Goal: Transaction & Acquisition: Purchase product/service

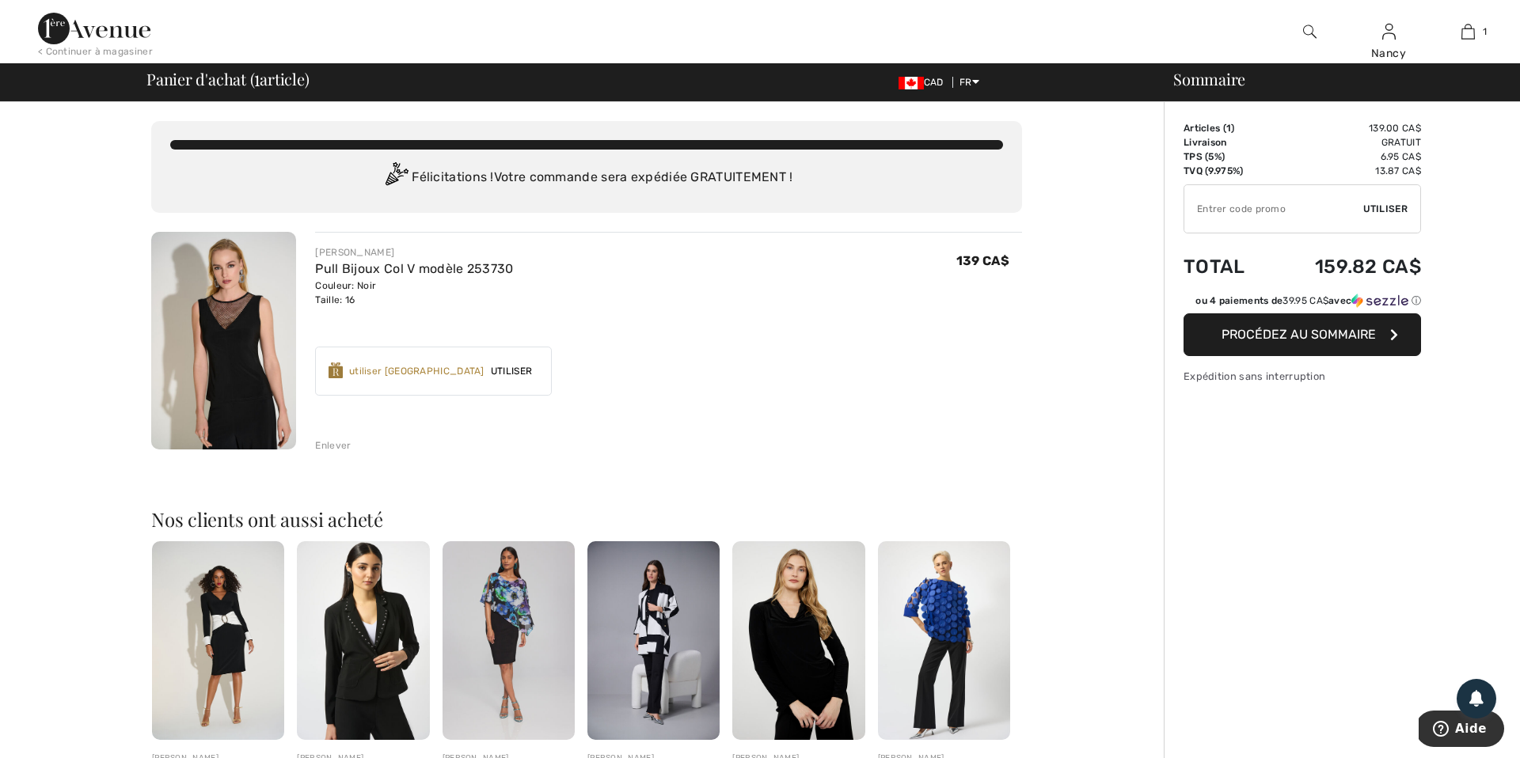
click at [1302, 333] on span "Procédez au sommaire" at bounding box center [1298, 334] width 154 height 15
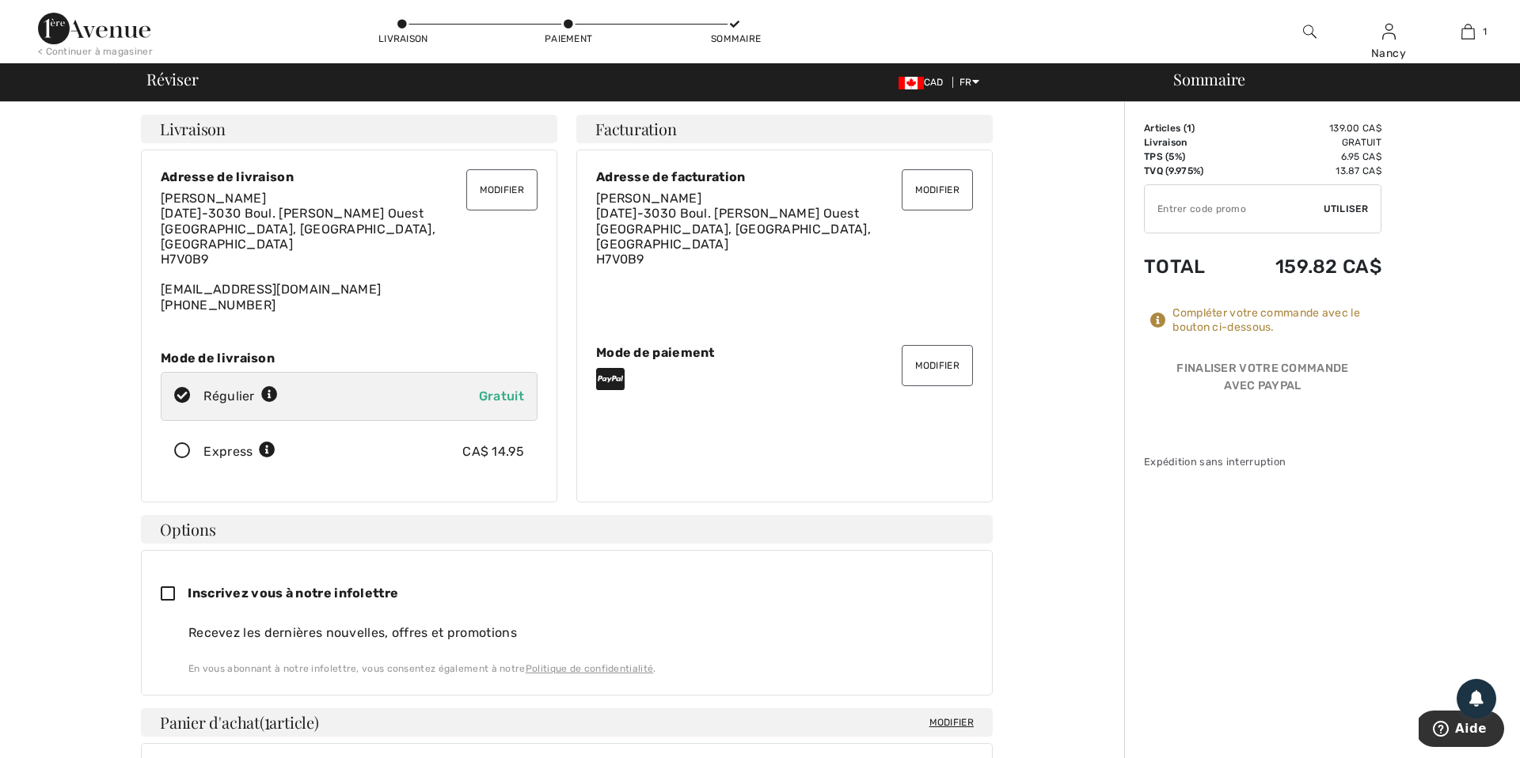
click at [934, 359] on button "Modifier" at bounding box center [936, 365] width 71 height 41
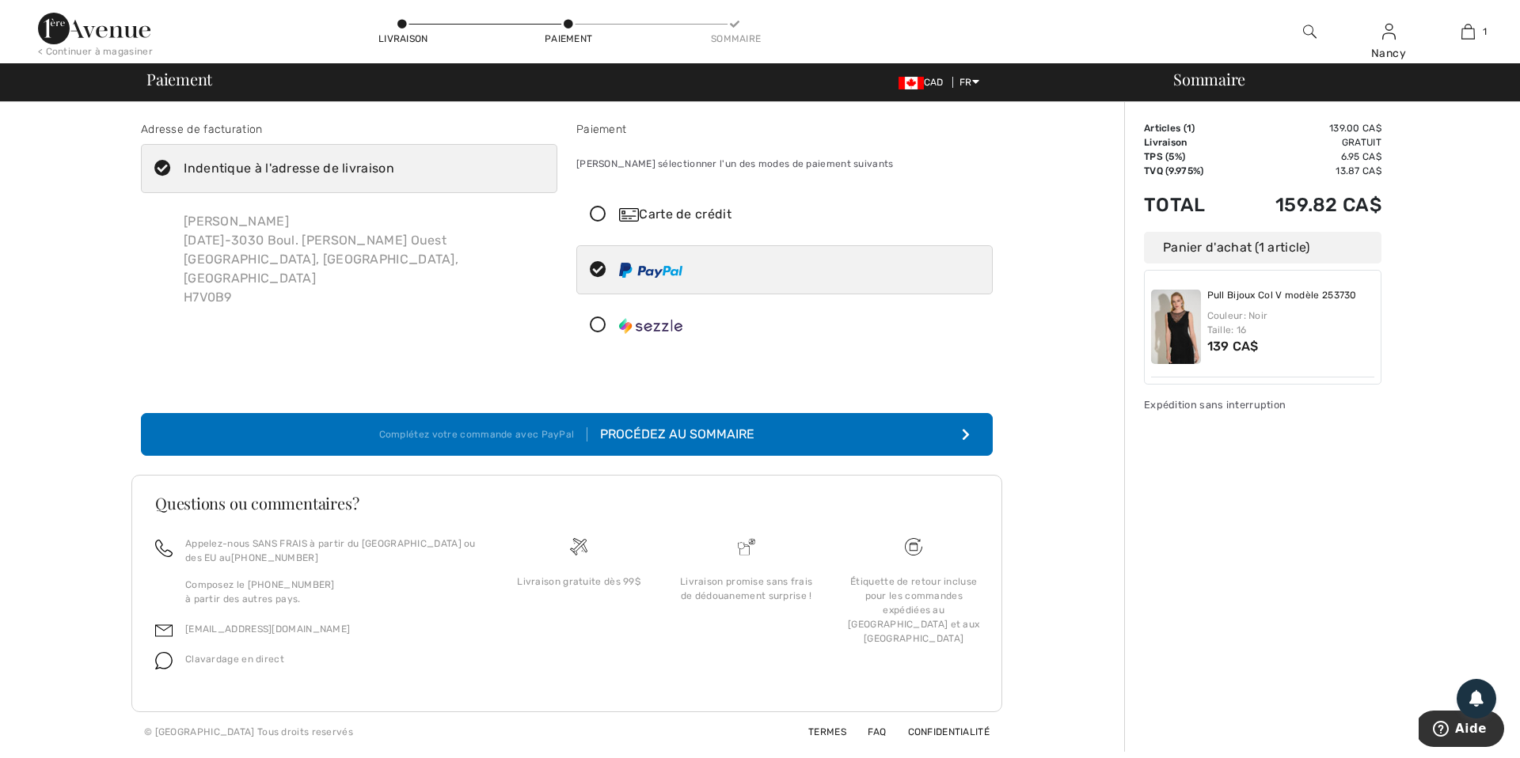
click at [597, 212] on icon at bounding box center [598, 215] width 42 height 17
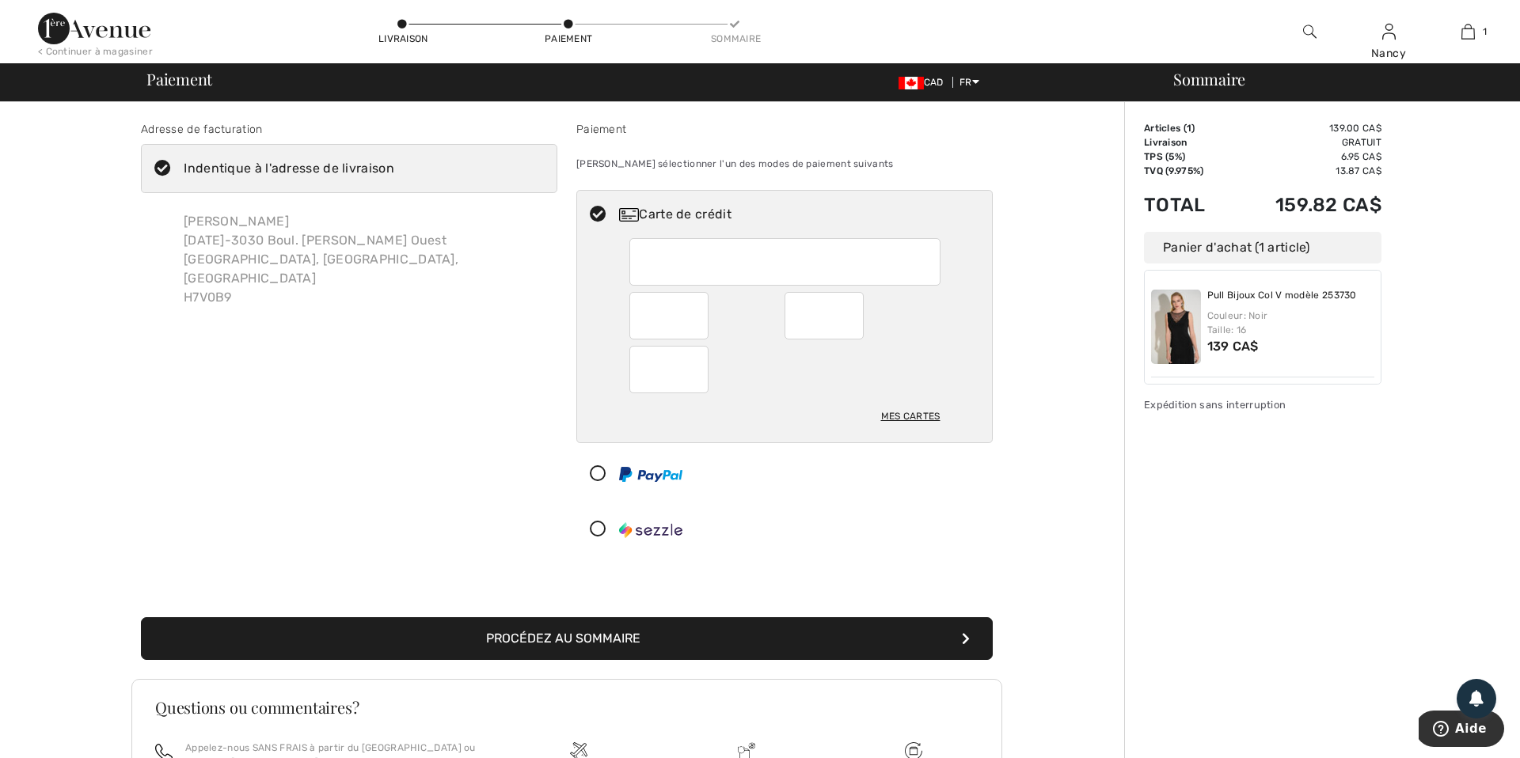
click at [597, 634] on button "Procédez au sommaire" at bounding box center [567, 638] width 852 height 43
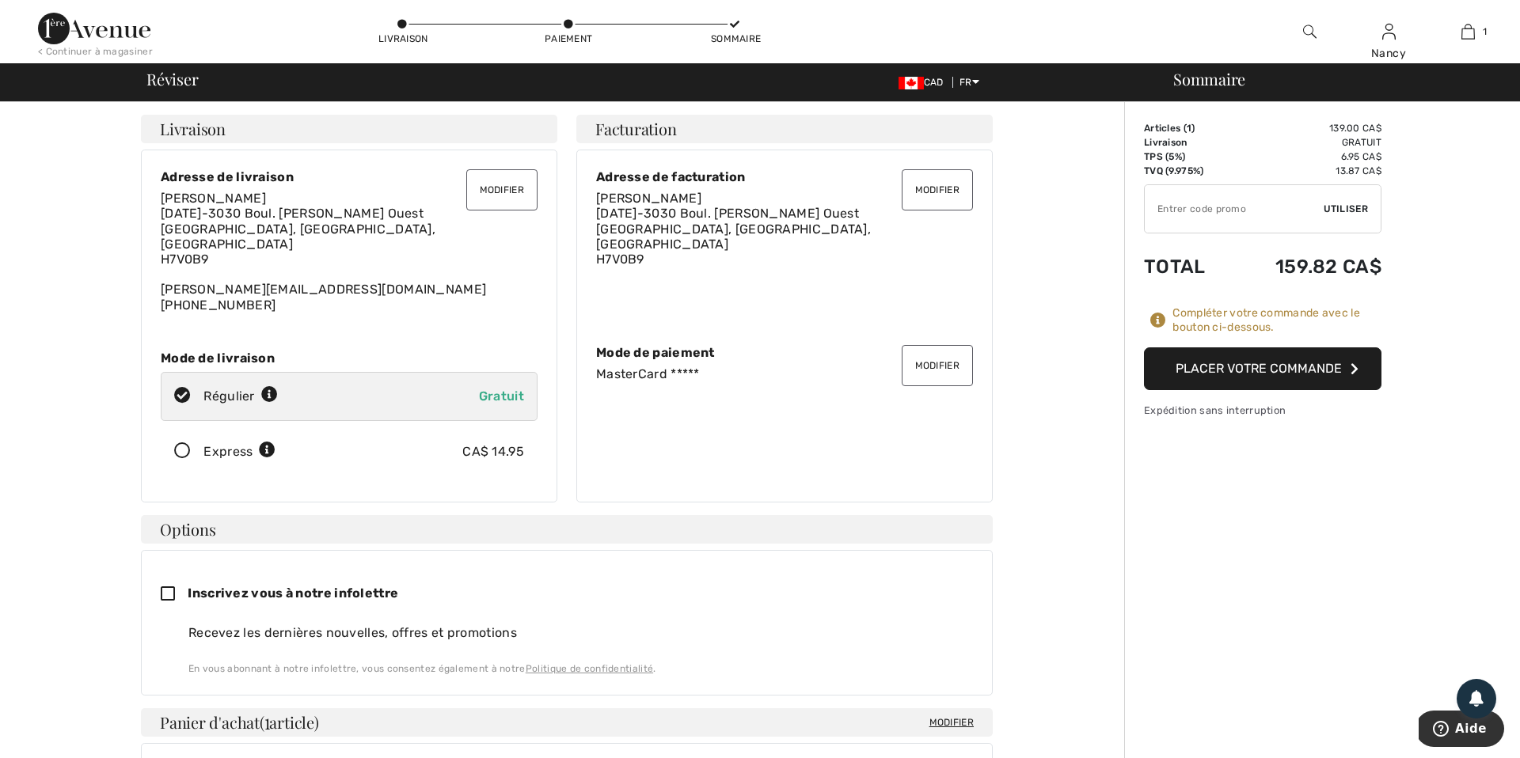
click at [1250, 366] on button "Placer votre commande" at bounding box center [1262, 368] width 237 height 43
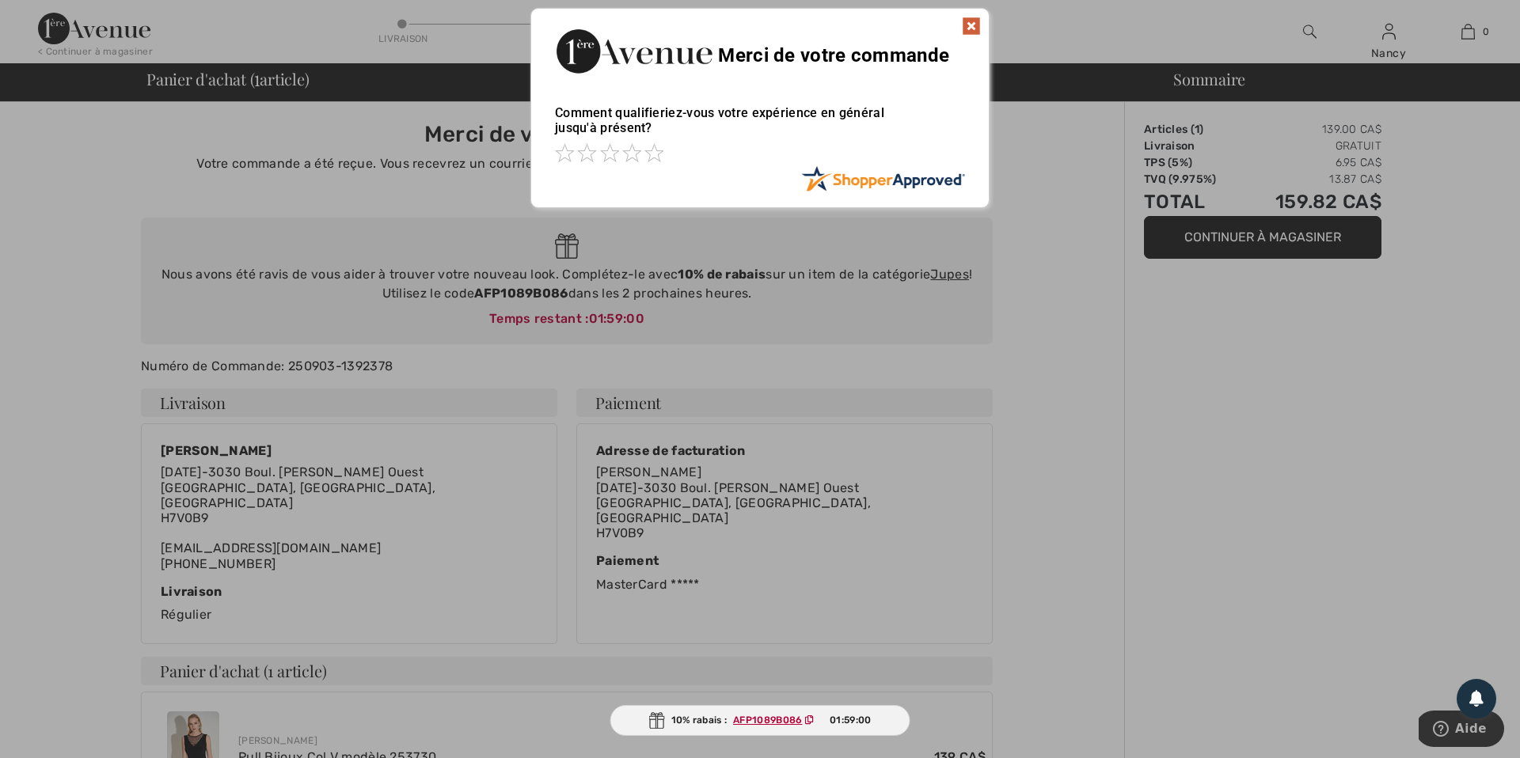
click at [973, 26] on img at bounding box center [971, 26] width 19 height 19
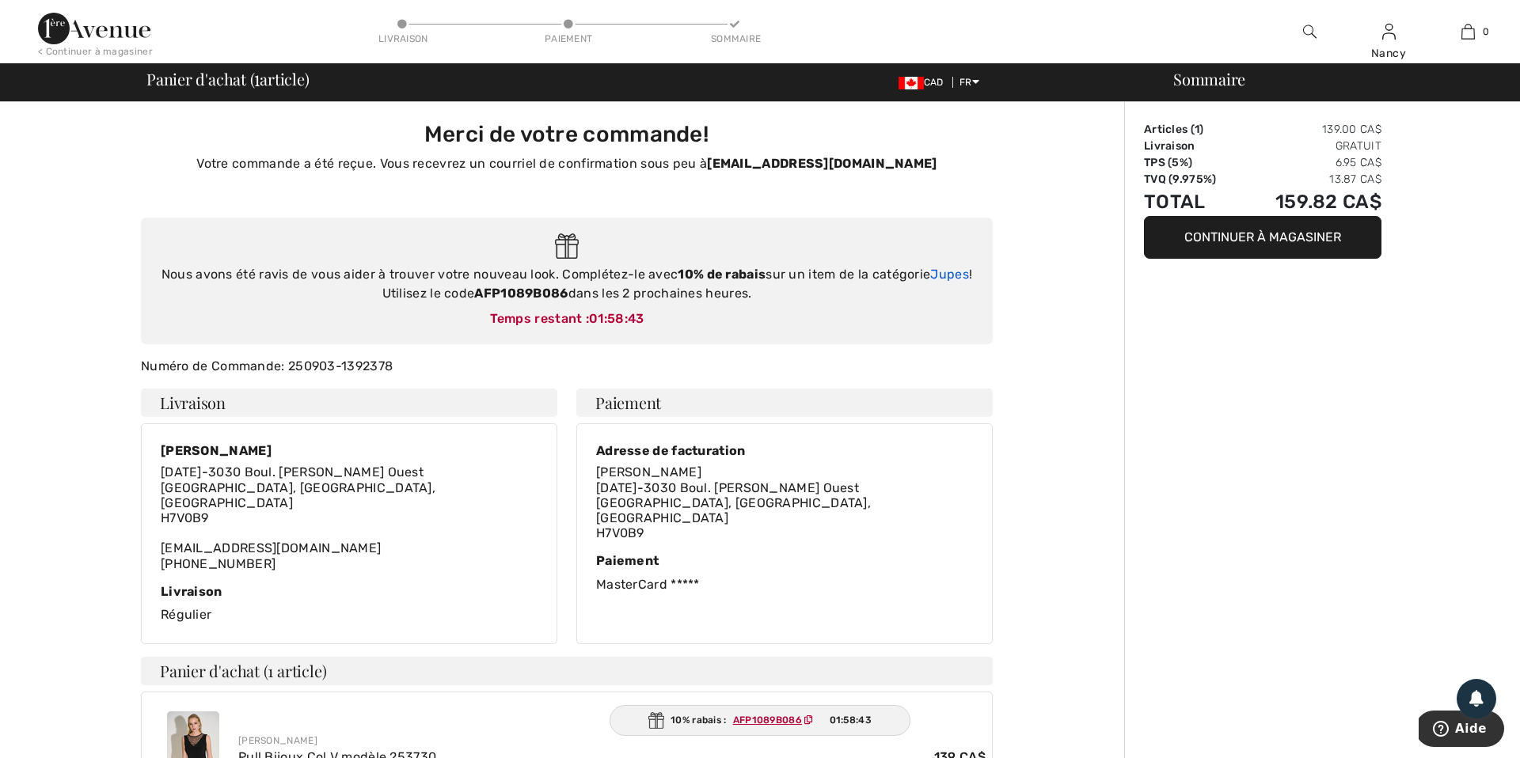
click at [954, 275] on link "Jupes" at bounding box center [949, 274] width 39 height 15
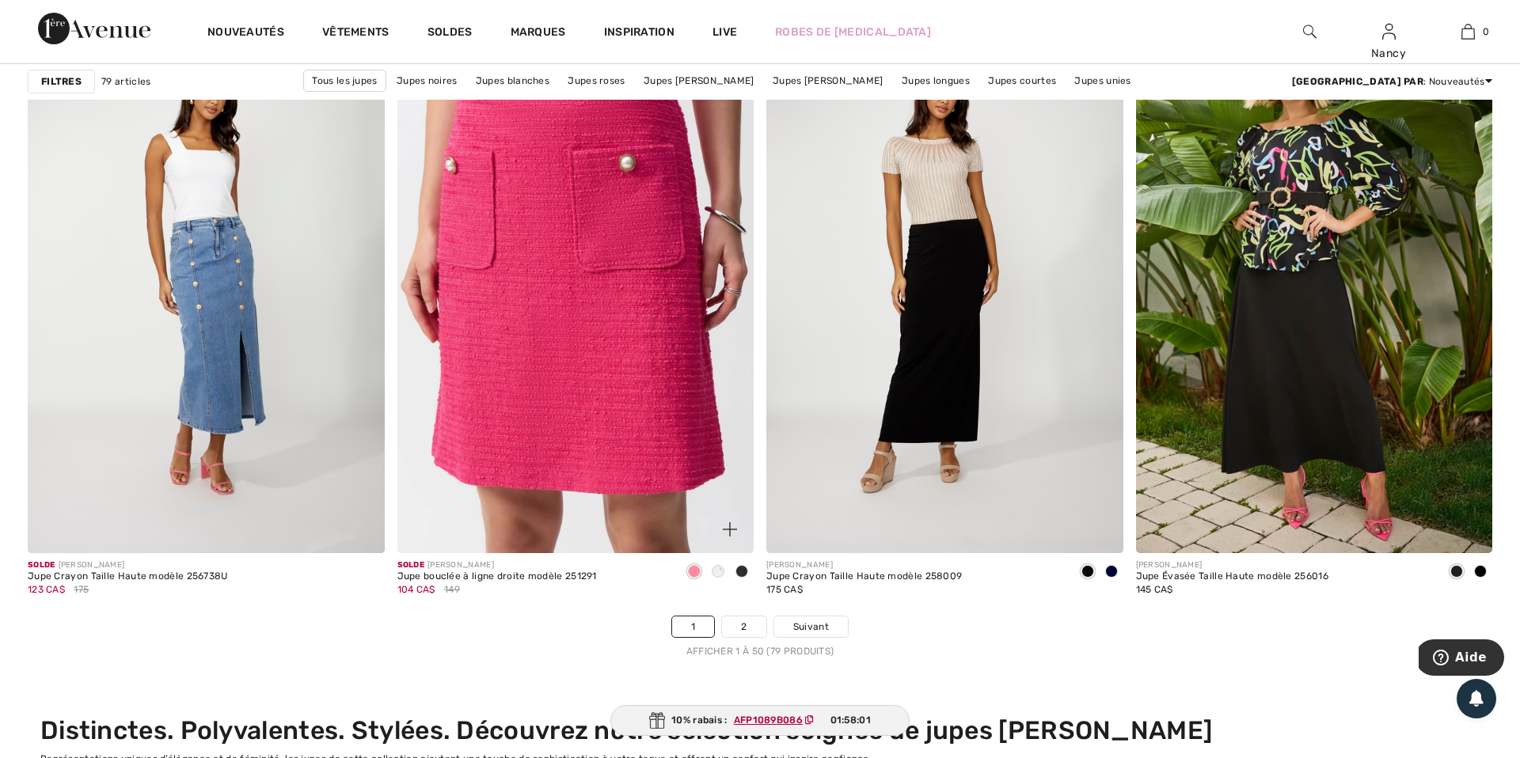
scroll to position [8880, 0]
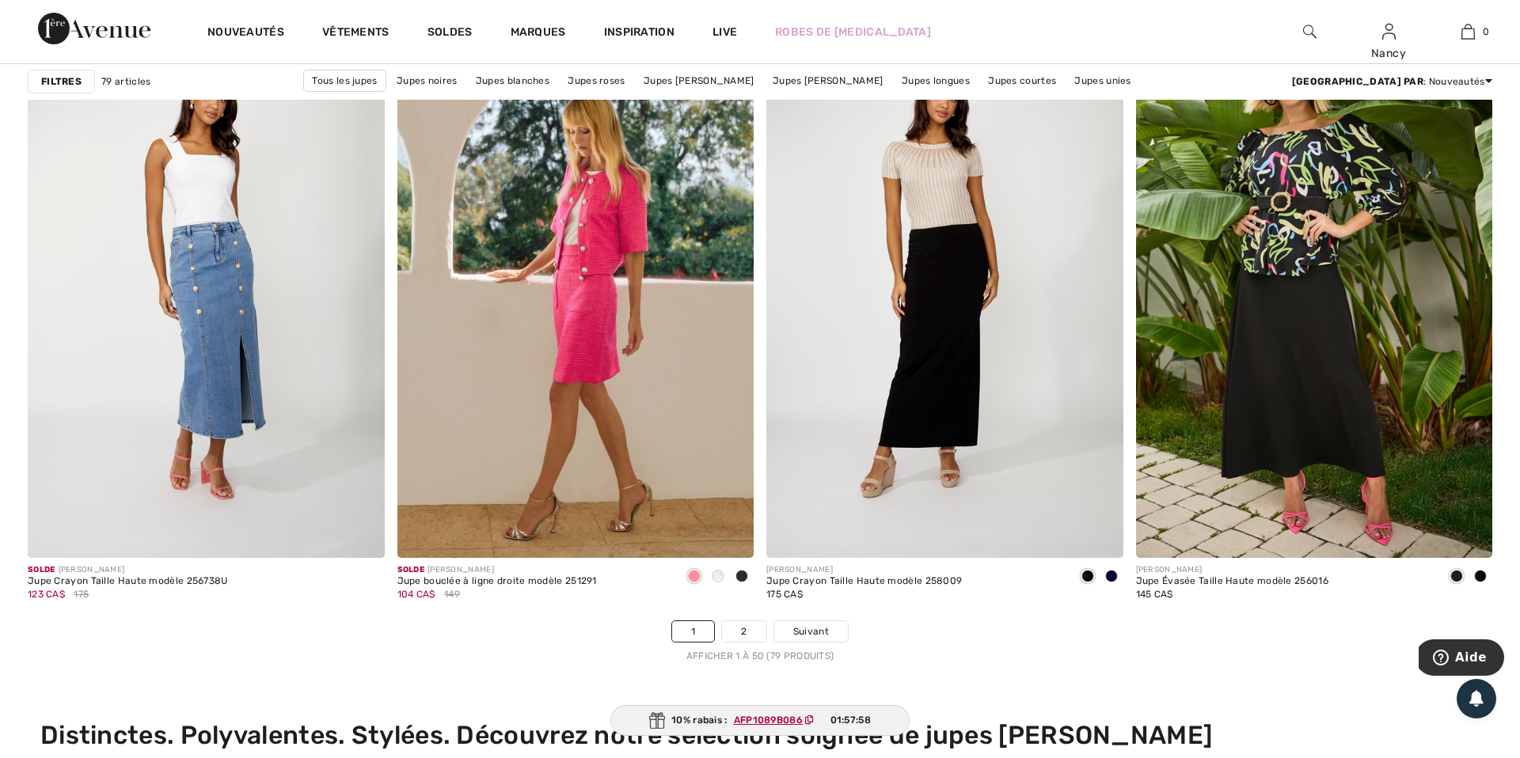
click at [811, 719] on icon at bounding box center [809, 719] width 9 height 9
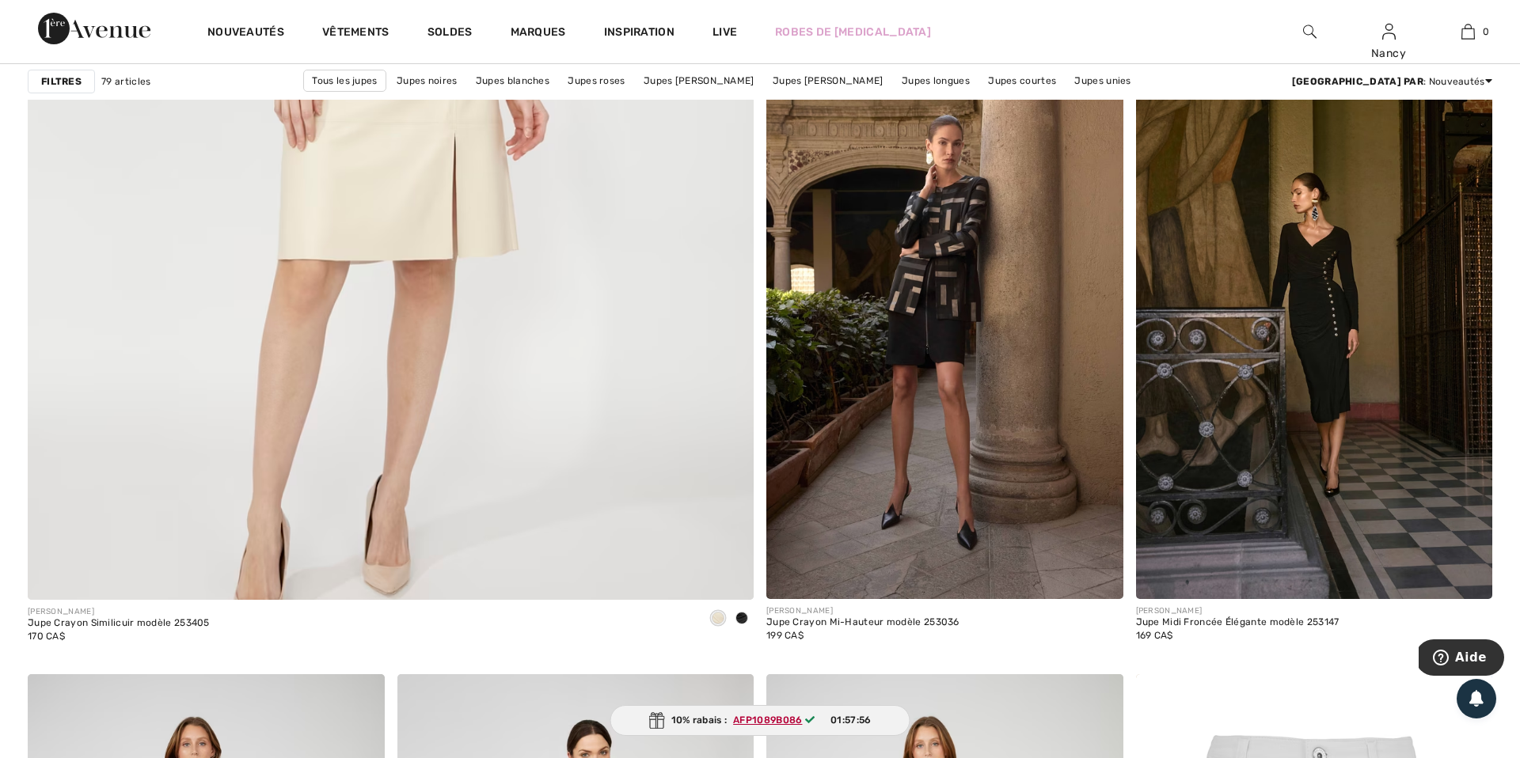
scroll to position [5171, 0]
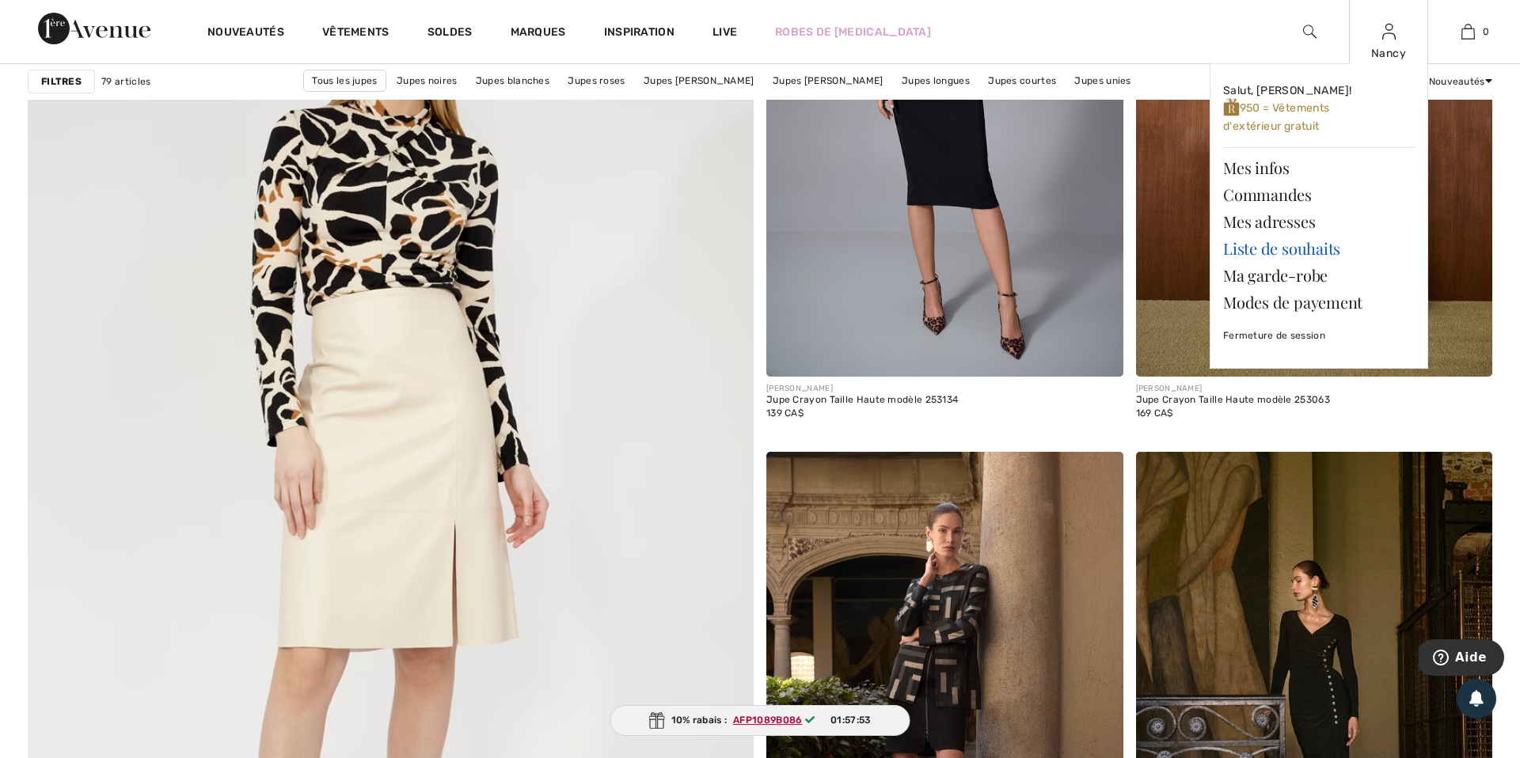
click at [1286, 249] on link "Liste de souhaits" at bounding box center [1319, 248] width 192 height 27
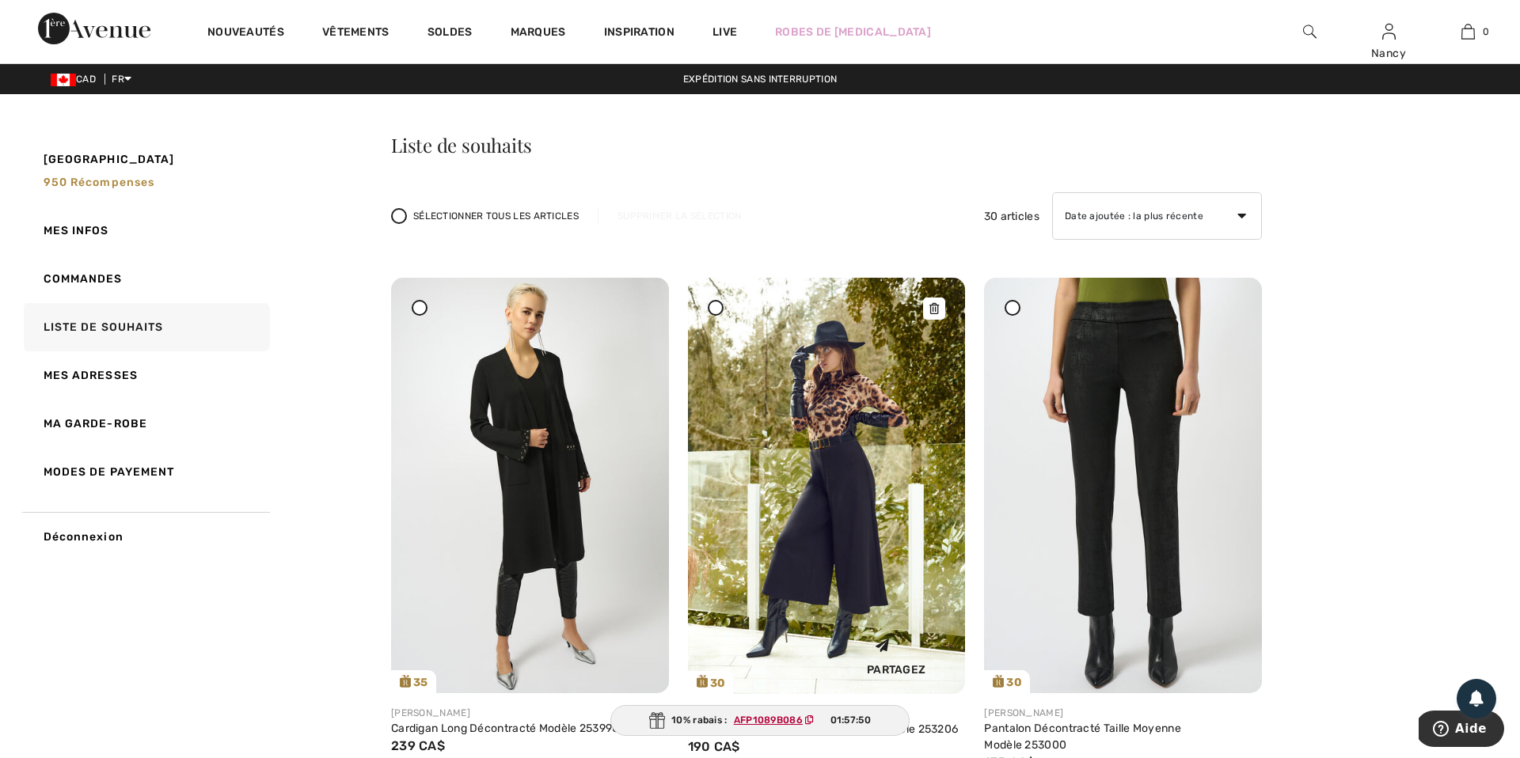
click at [811, 421] on img at bounding box center [827, 486] width 278 height 416
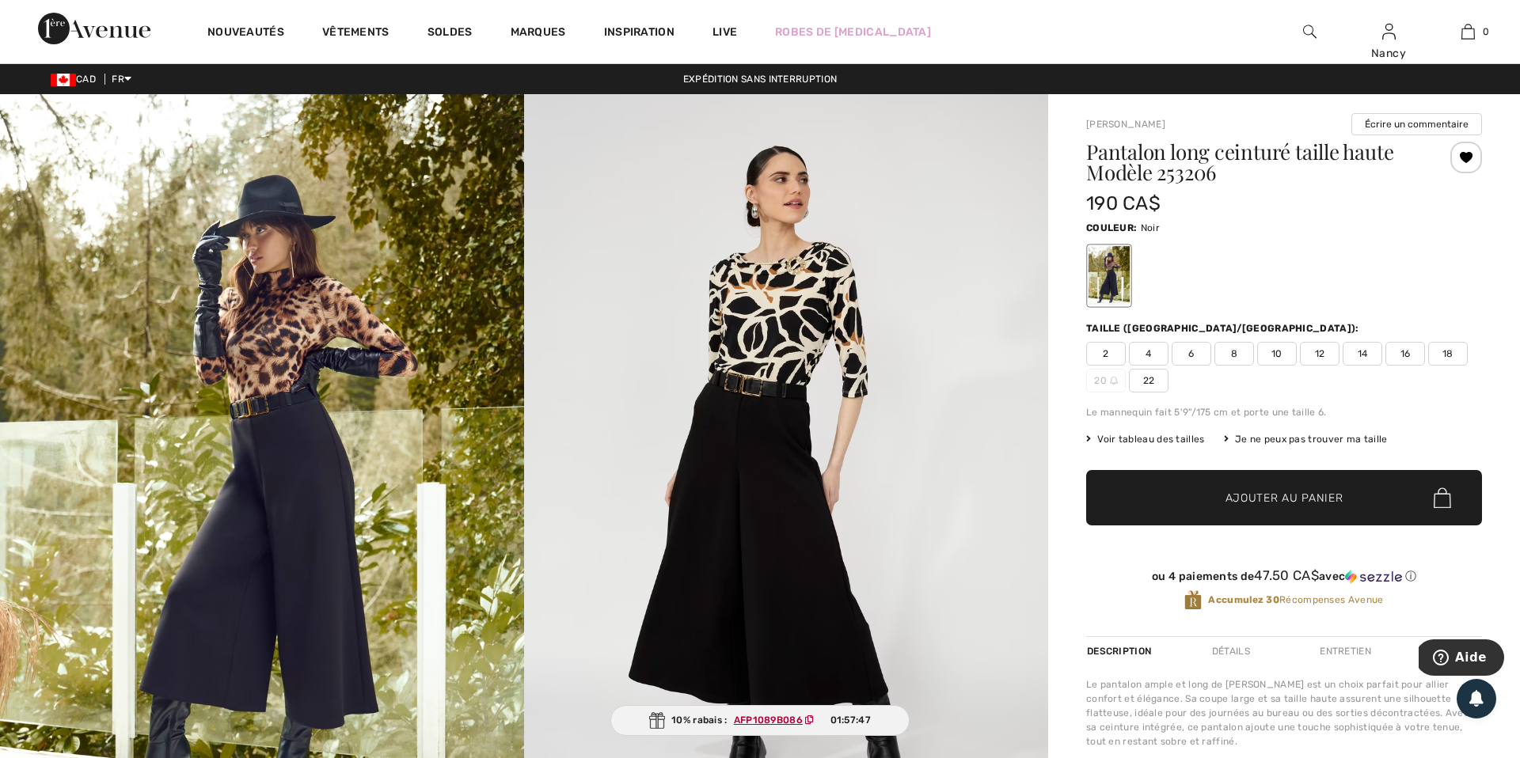
click at [1408, 355] on span "16" at bounding box center [1405, 354] width 40 height 24
click at [1302, 500] on span "Ajouter au panier" at bounding box center [1284, 498] width 118 height 17
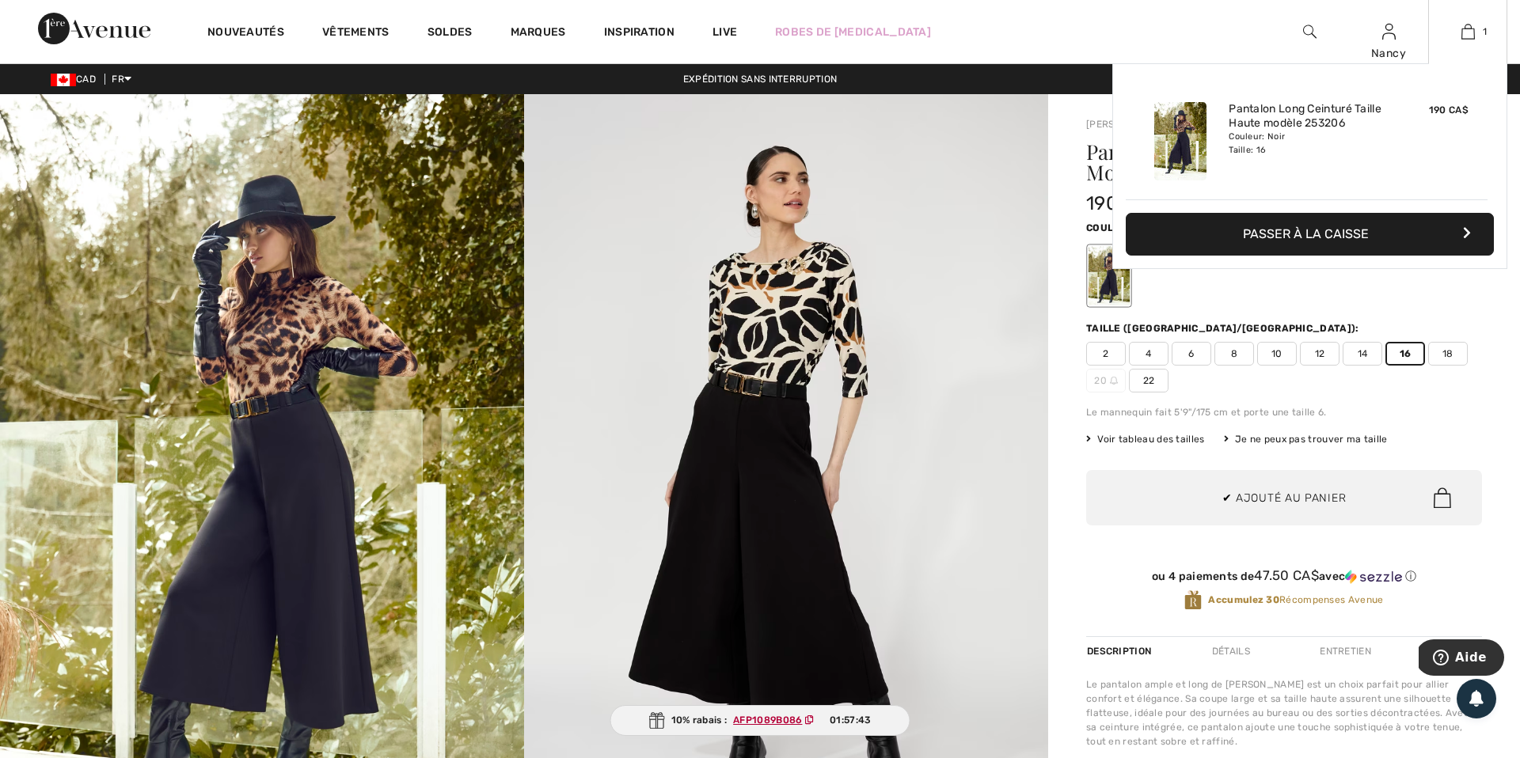
click at [1330, 233] on button "Passer à la caisse" at bounding box center [1309, 234] width 368 height 43
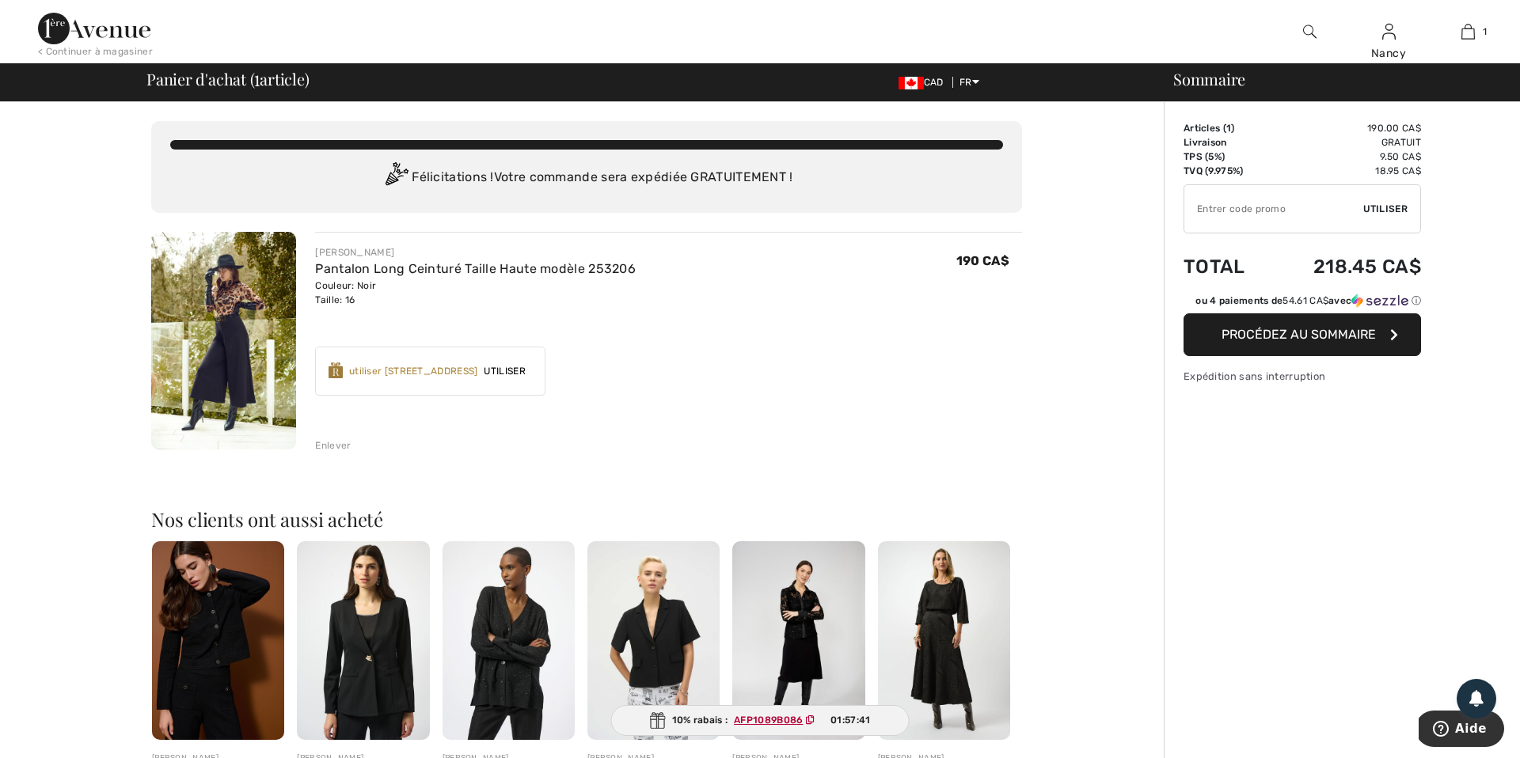
click at [1190, 203] on input "TEXT" at bounding box center [1273, 208] width 179 height 47
paste input "AFP1089B086"
type input "AFP1089B086"
click at [1384, 208] on span "Utiliser" at bounding box center [1385, 209] width 44 height 14
click at [330, 445] on div "Enlever" at bounding box center [333, 445] width 36 height 14
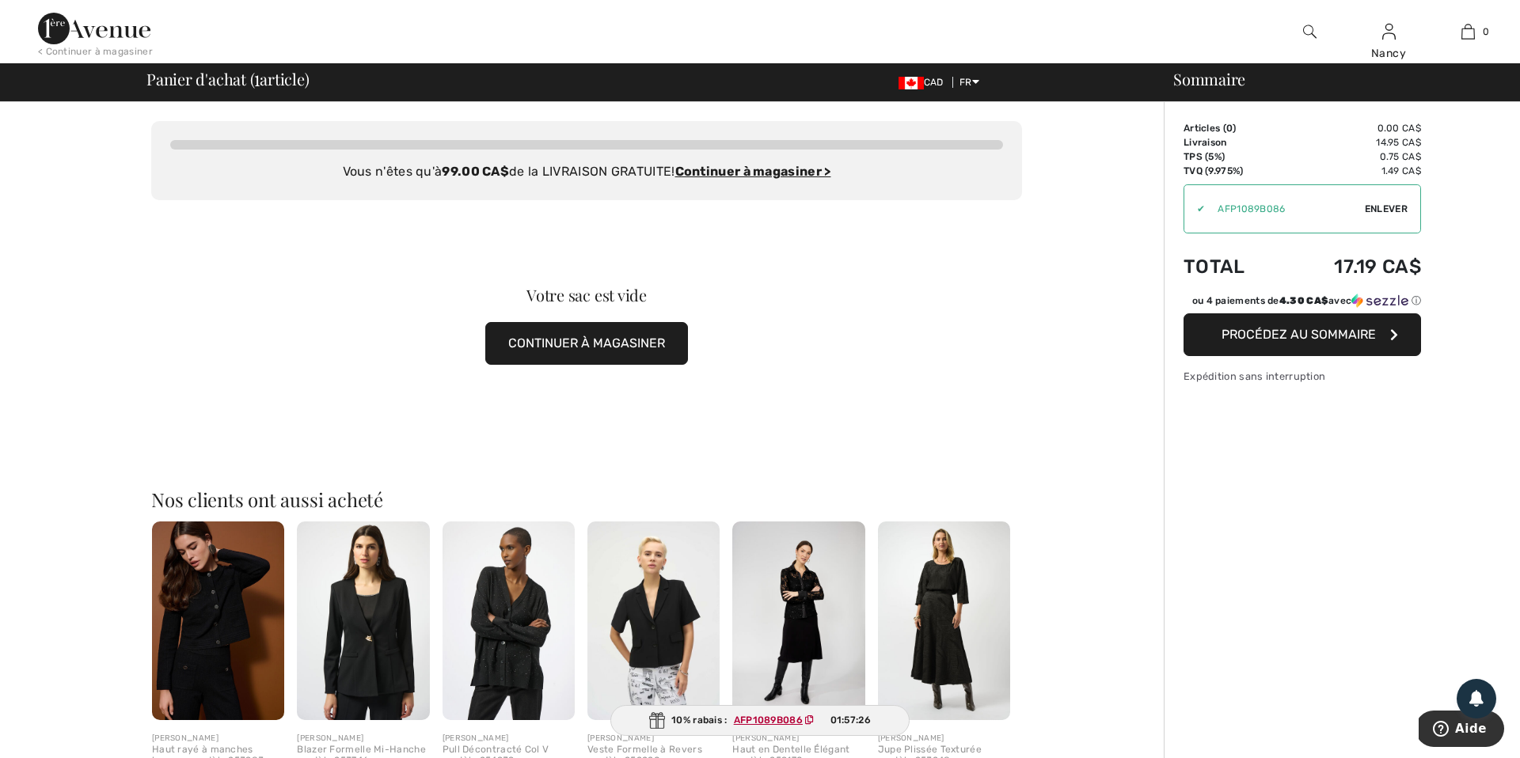
click at [583, 349] on button "CONTINUER À MAGASINER" at bounding box center [586, 343] width 203 height 43
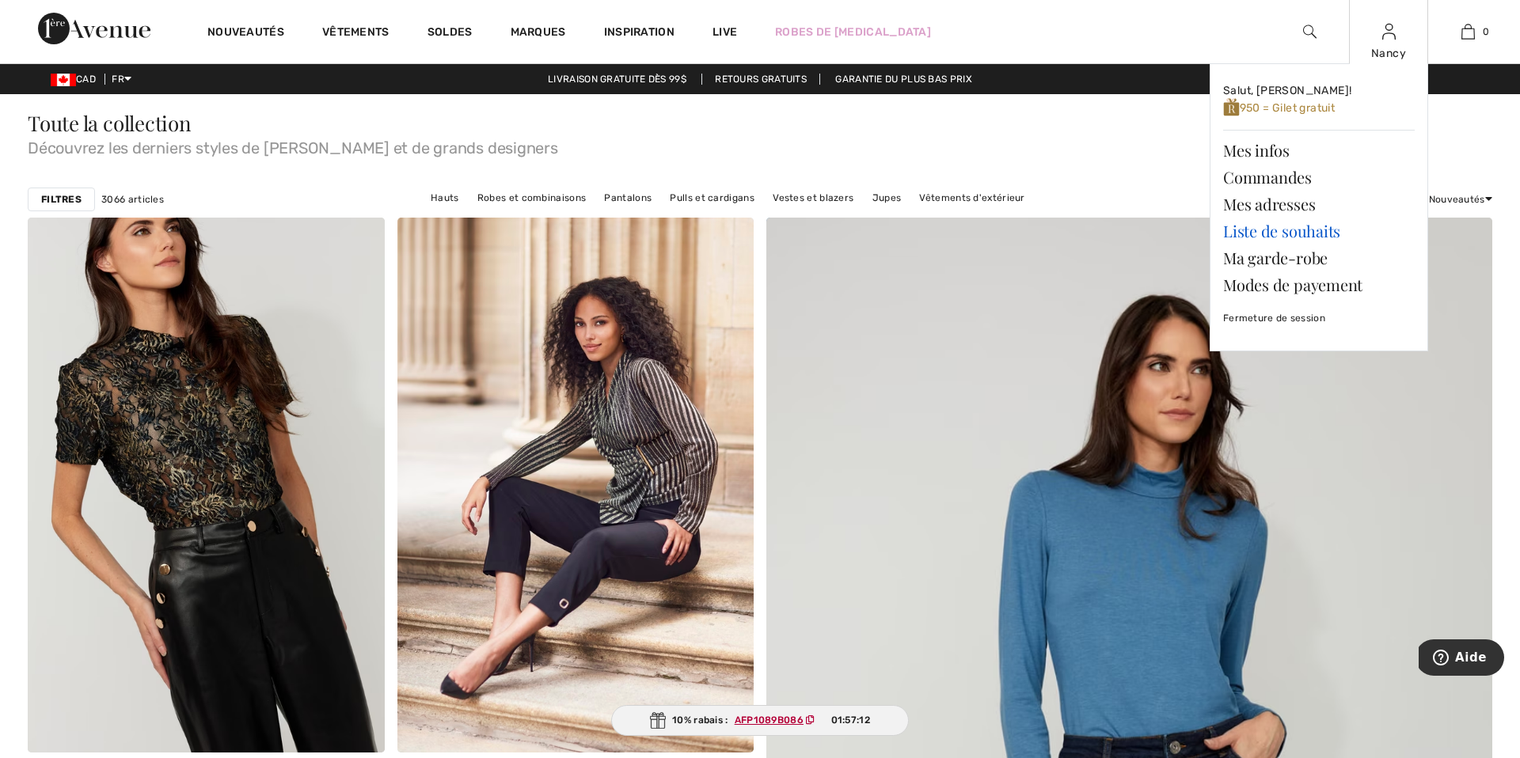
click at [1315, 233] on link "Liste de souhaits" at bounding box center [1319, 231] width 192 height 27
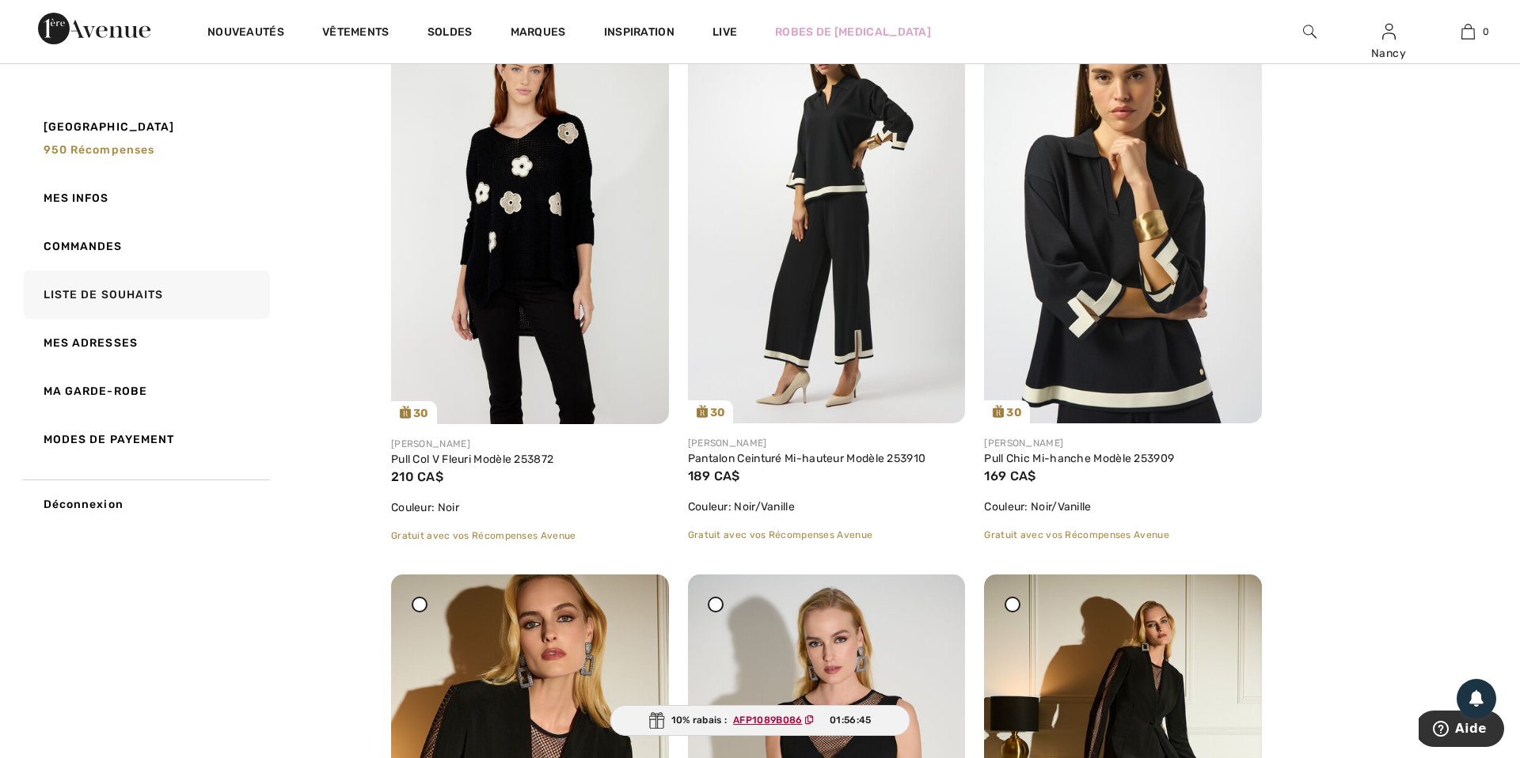
scroll to position [846, 0]
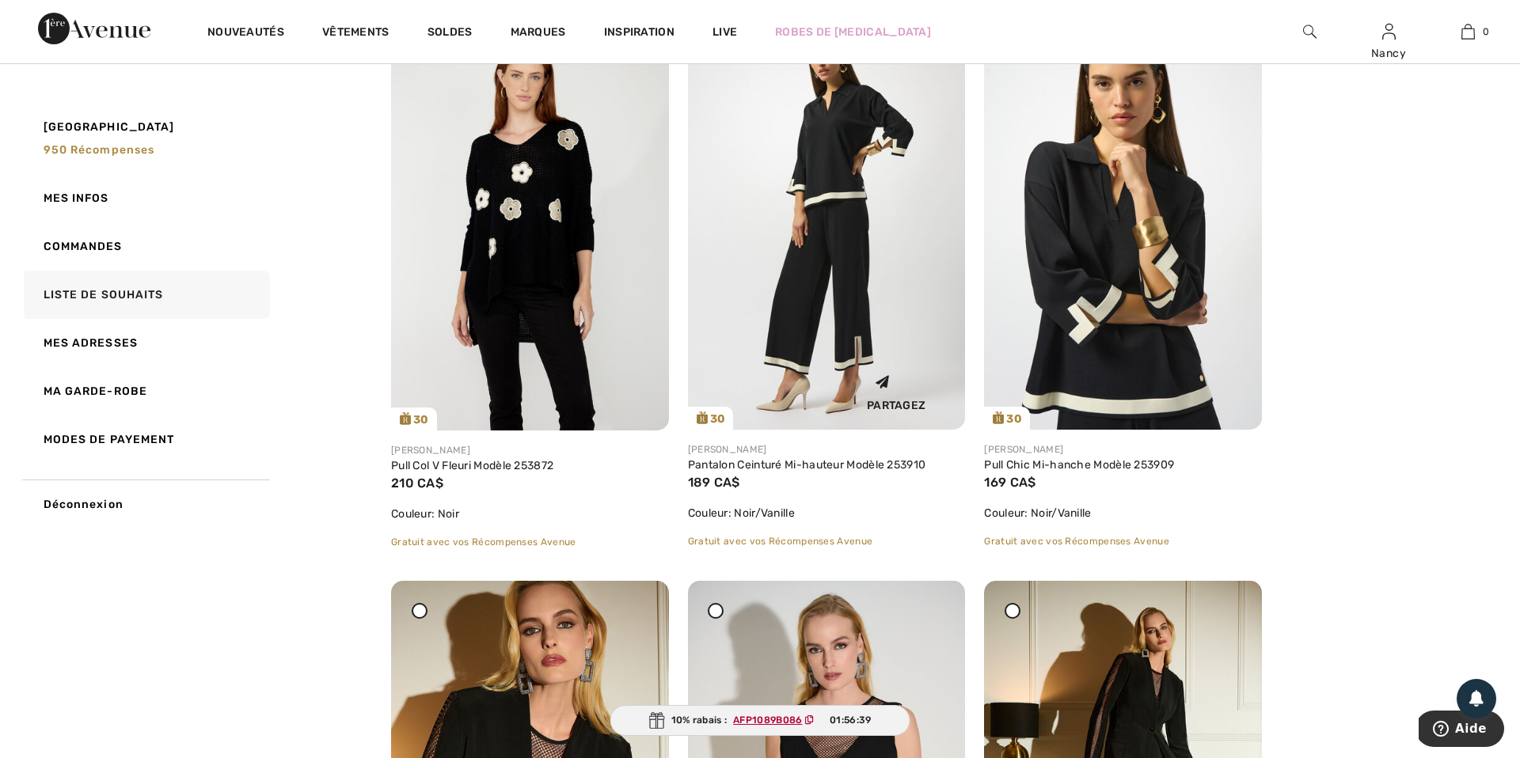
click at [866, 270] on img at bounding box center [827, 221] width 278 height 415
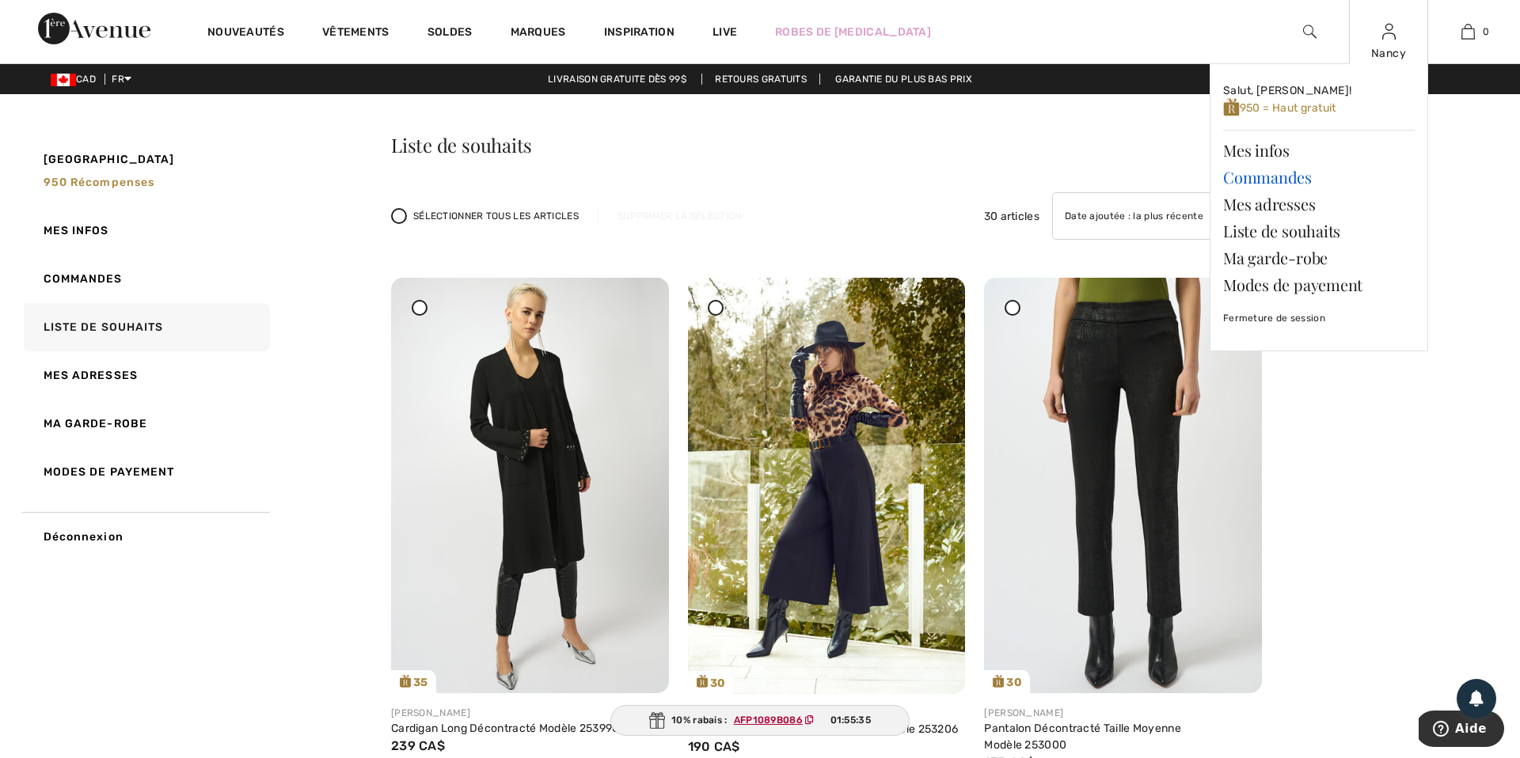
click at [1282, 179] on link "Commandes" at bounding box center [1319, 177] width 192 height 27
